Goal: Find specific page/section: Find specific page/section

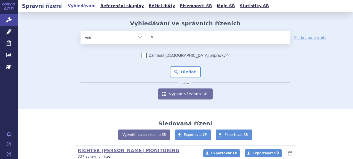
type input "ve"
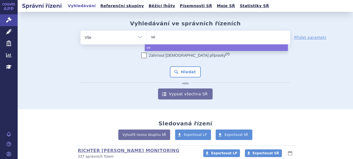
type input "ves"
type input "vesse"
type input "vessel"
type input "vessel due"
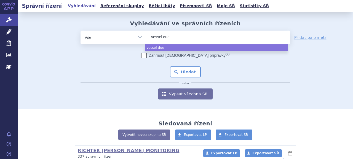
select select "vessel due"
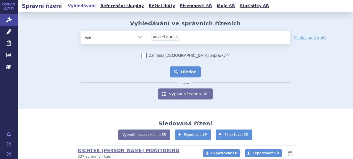
click at [180, 71] on button "Hledat" at bounding box center [185, 72] width 31 height 11
